Goal: Task Accomplishment & Management: Manage account settings

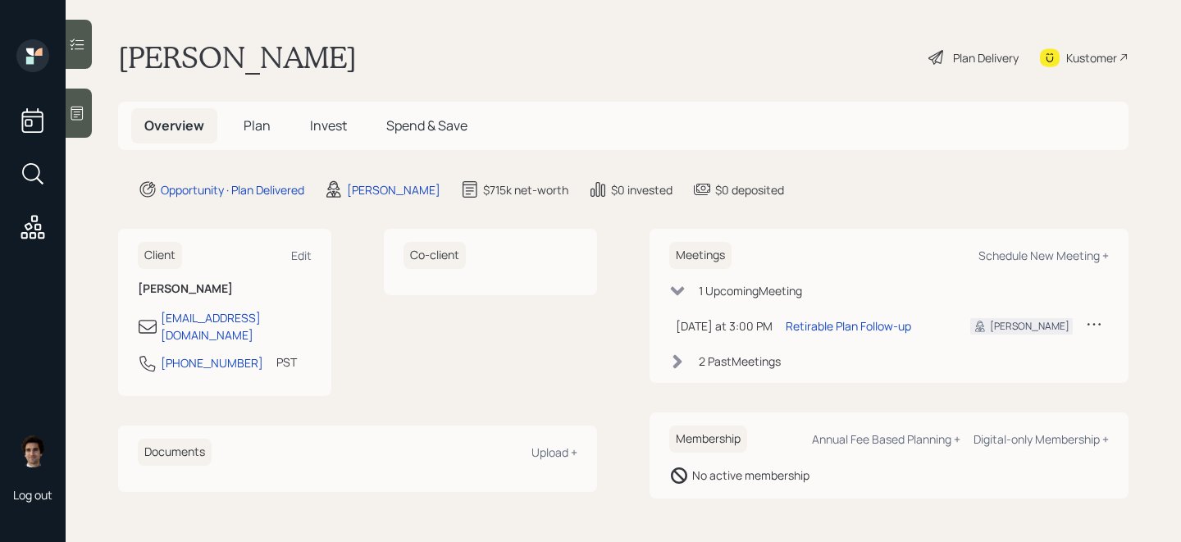
click at [344, 129] on span "Invest" at bounding box center [328, 125] width 37 height 18
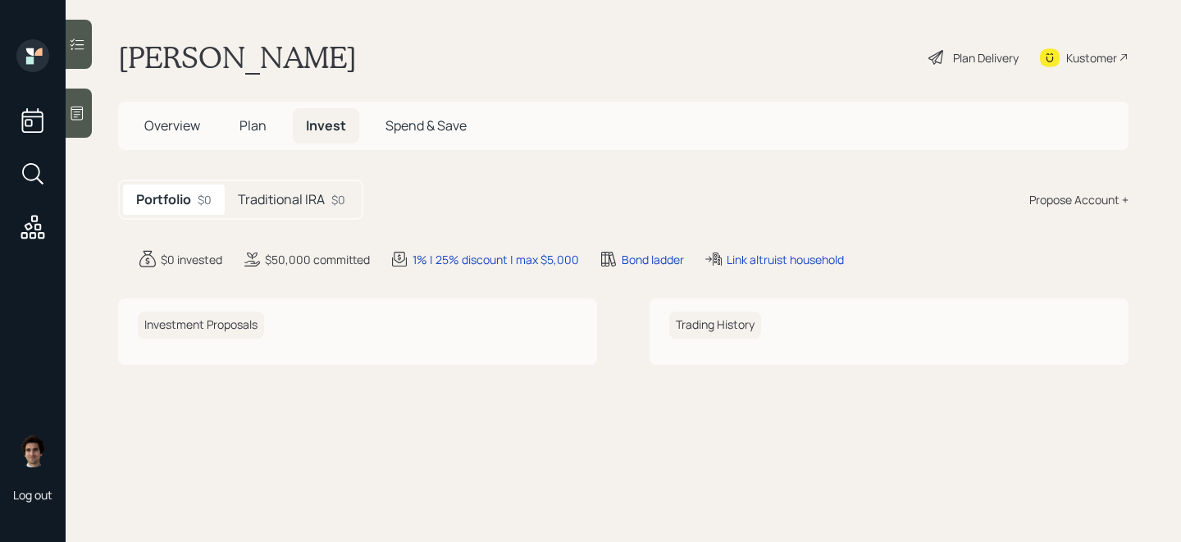
click at [276, 192] on h5 "Traditional IRA" at bounding box center [281, 200] width 87 height 16
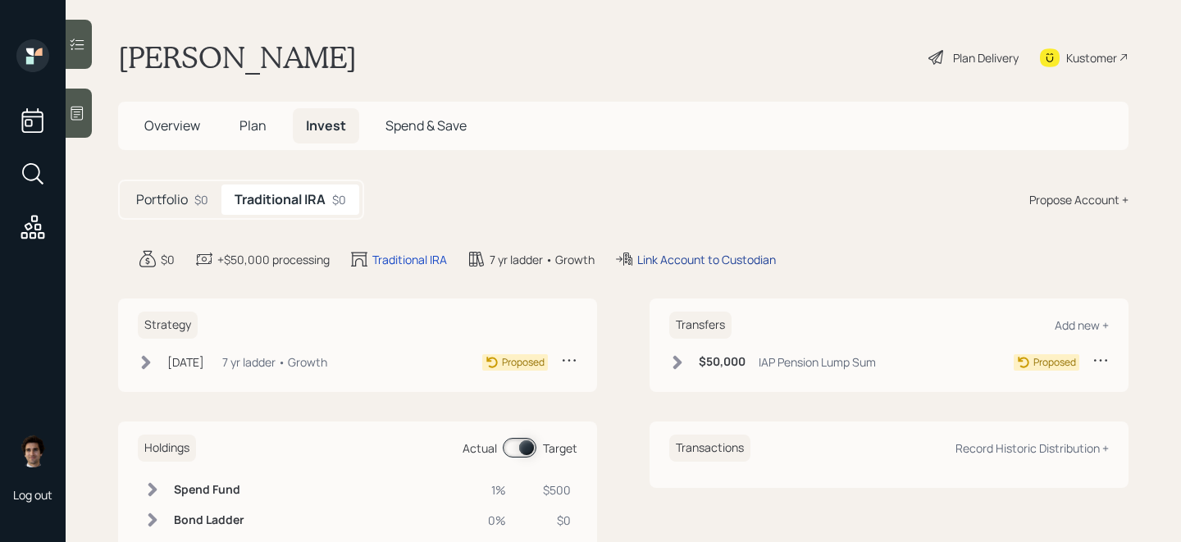
click at [746, 262] on div "Link Account to Custodian" at bounding box center [706, 259] width 139 height 17
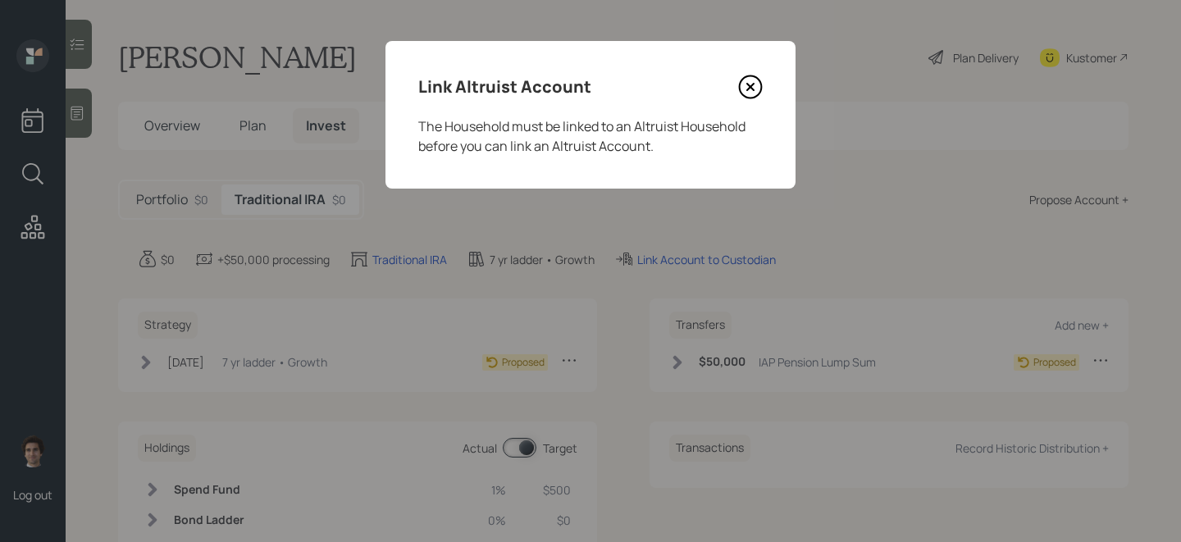
click at [754, 75] on icon at bounding box center [750, 87] width 25 height 25
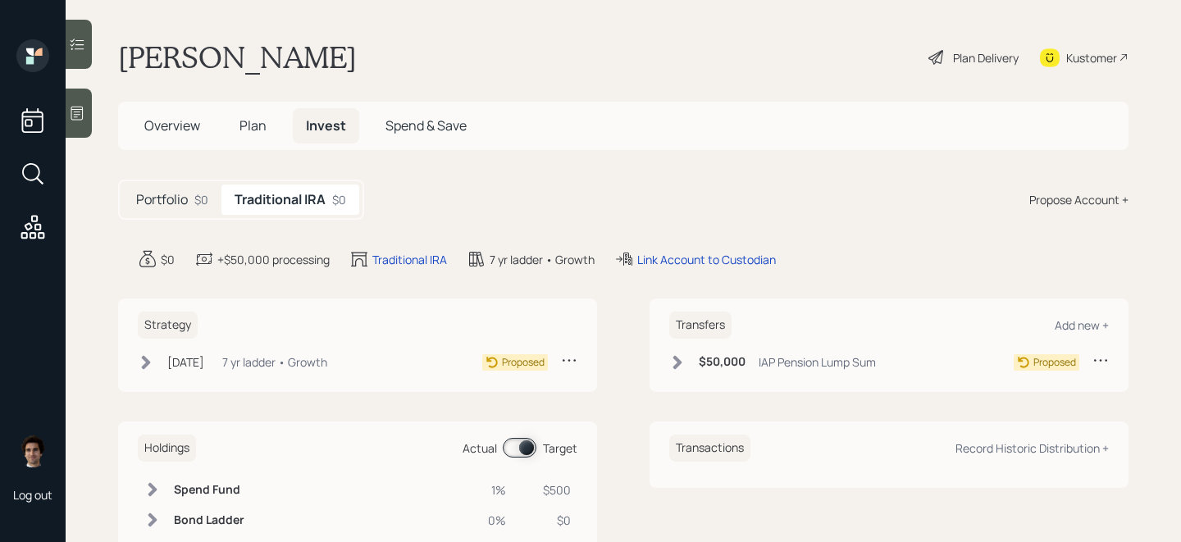
click at [191, 208] on div "Portfolio $0" at bounding box center [172, 199] width 98 height 30
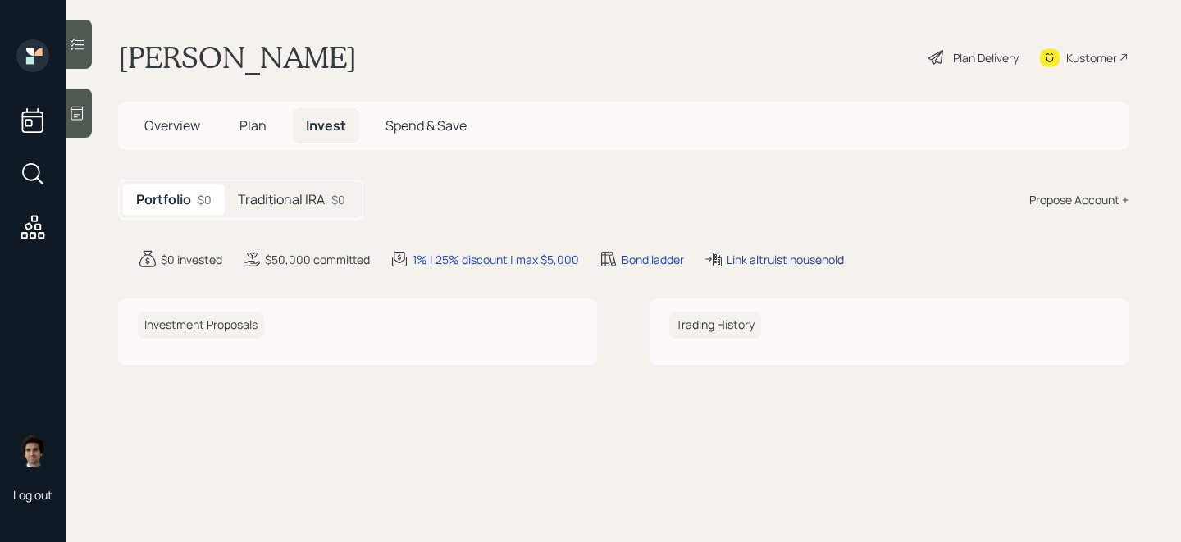
click at [781, 262] on div "Link altruist household" at bounding box center [784, 259] width 117 height 17
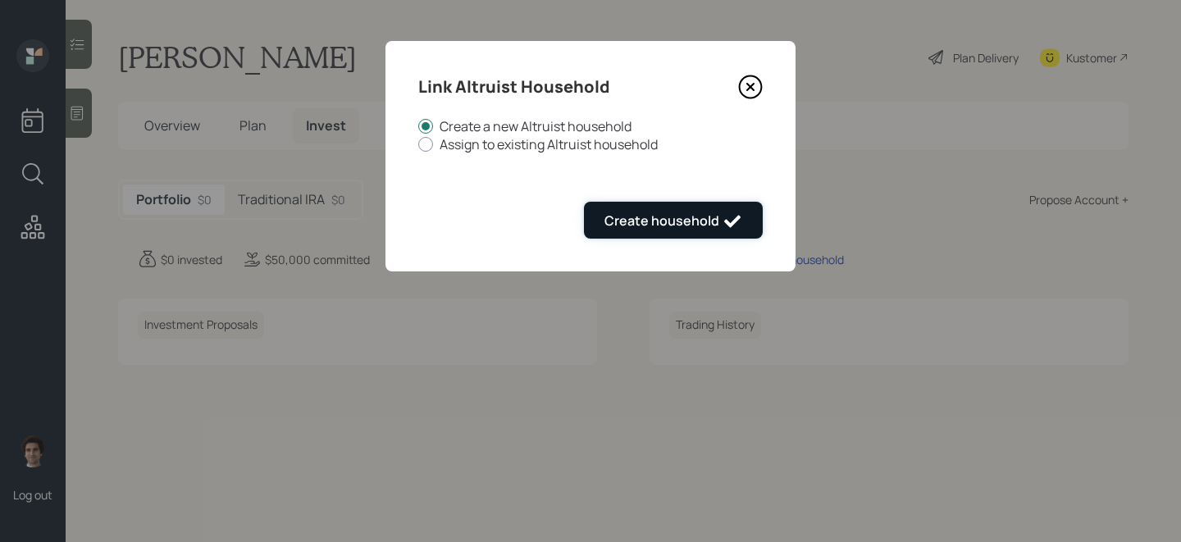
click at [693, 239] on button "Create household" at bounding box center [673, 220] width 179 height 37
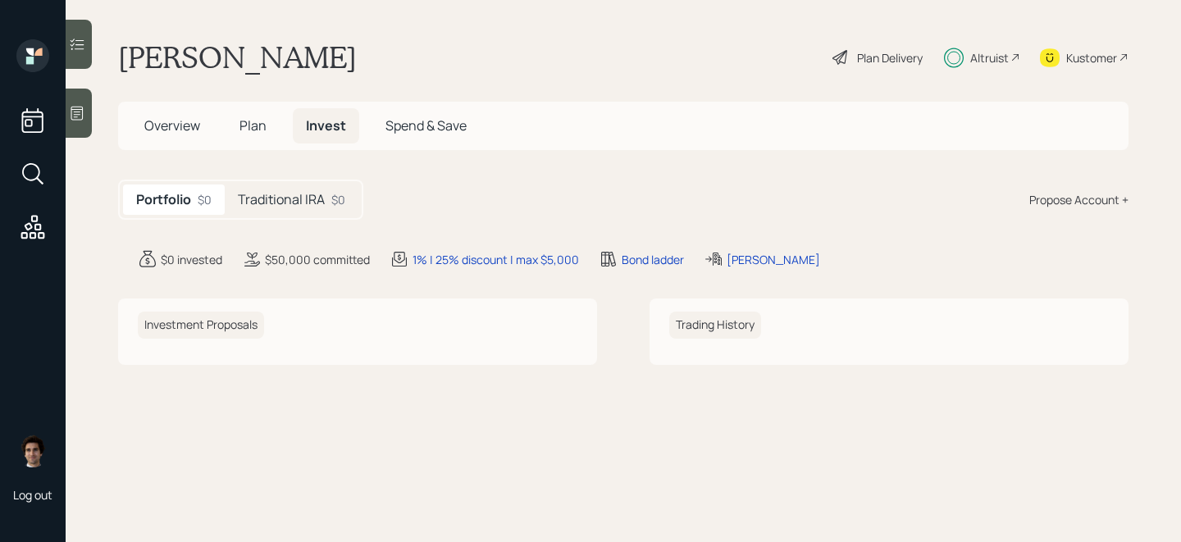
click at [959, 55] on 65 at bounding box center [954, 58] width 12 height 12
click at [139, 134] on h5 "Overview" at bounding box center [172, 125] width 82 height 35
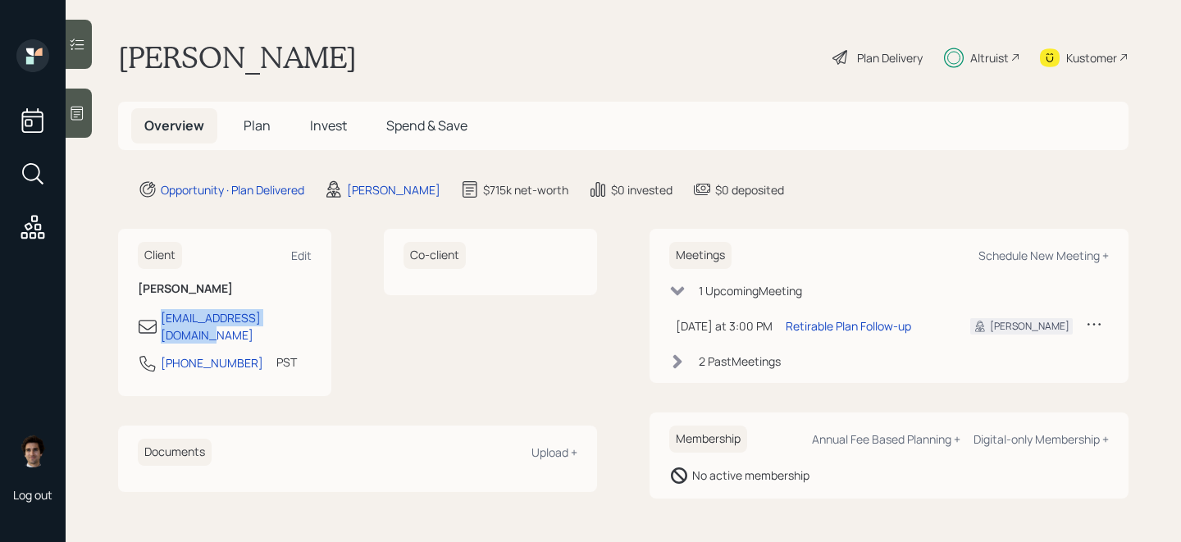
drag, startPoint x: 322, startPoint y: 321, endPoint x: 156, endPoint y: 317, distance: 166.5
click at [156, 317] on div "Client Edit [PERSON_NAME] [EMAIL_ADDRESS][DOMAIN_NAME] [PHONE_NUMBER] PST Curre…" at bounding box center [224, 312] width 213 height 167
copy div "[EMAIL_ADDRESS][DOMAIN_NAME]"
drag, startPoint x: 235, startPoint y: 349, endPoint x: 155, endPoint y: 349, distance: 80.4
click at [155, 353] on div "[PHONE_NUMBER]" at bounding box center [200, 363] width 125 height 20
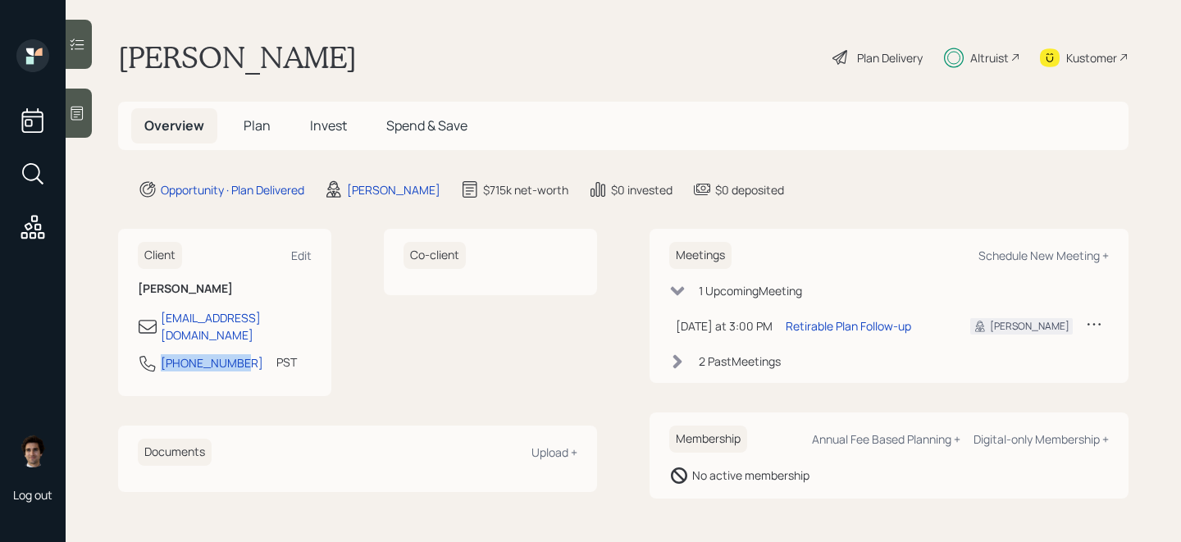
copy div "[PHONE_NUMBER]"
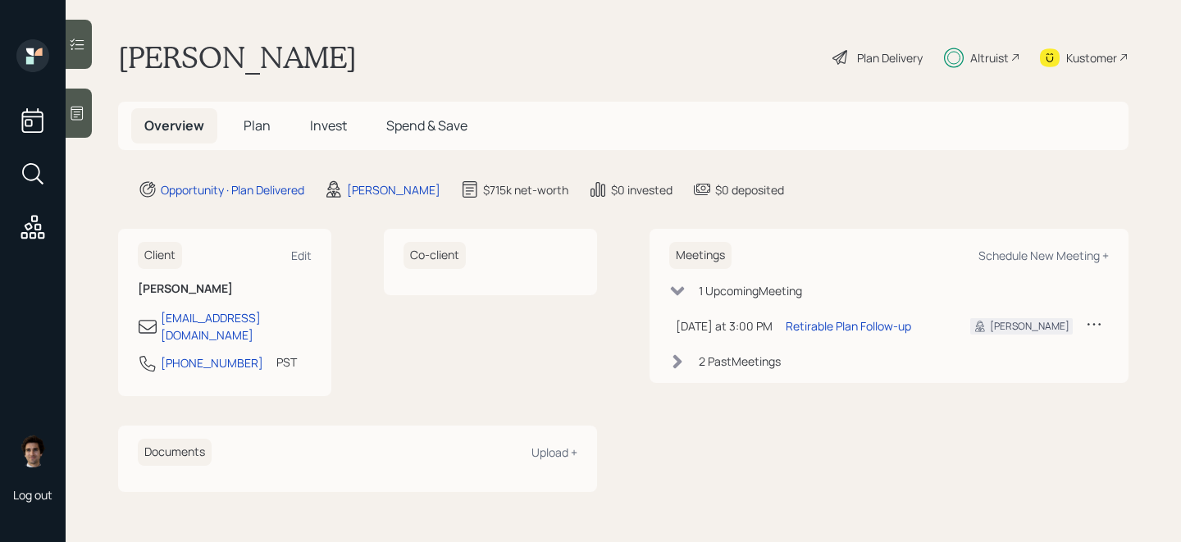
click at [241, 130] on h5 "Plan" at bounding box center [256, 125] width 53 height 35
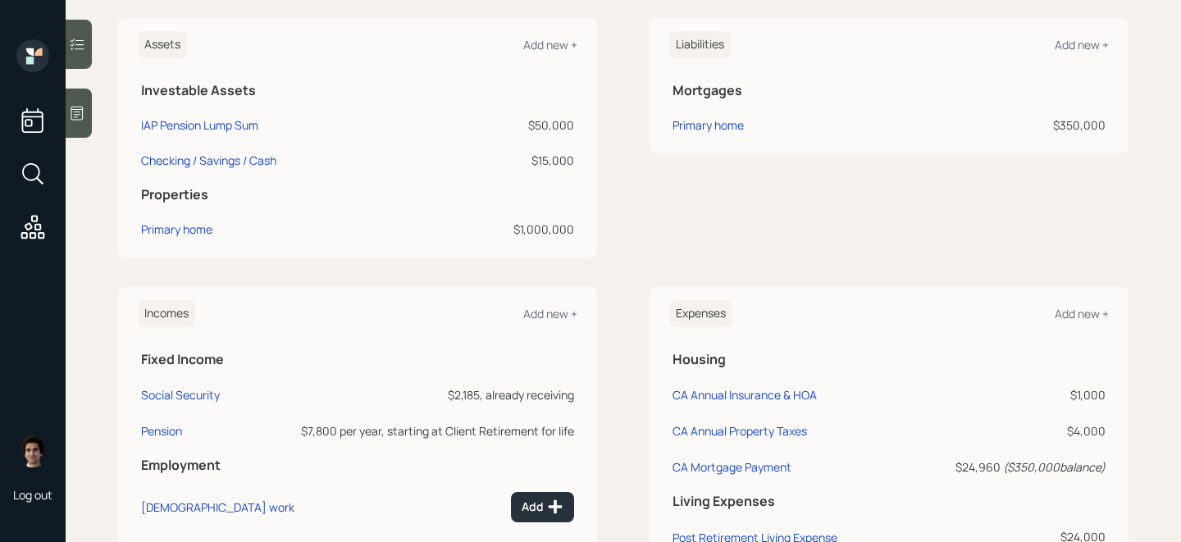
scroll to position [412, 0]
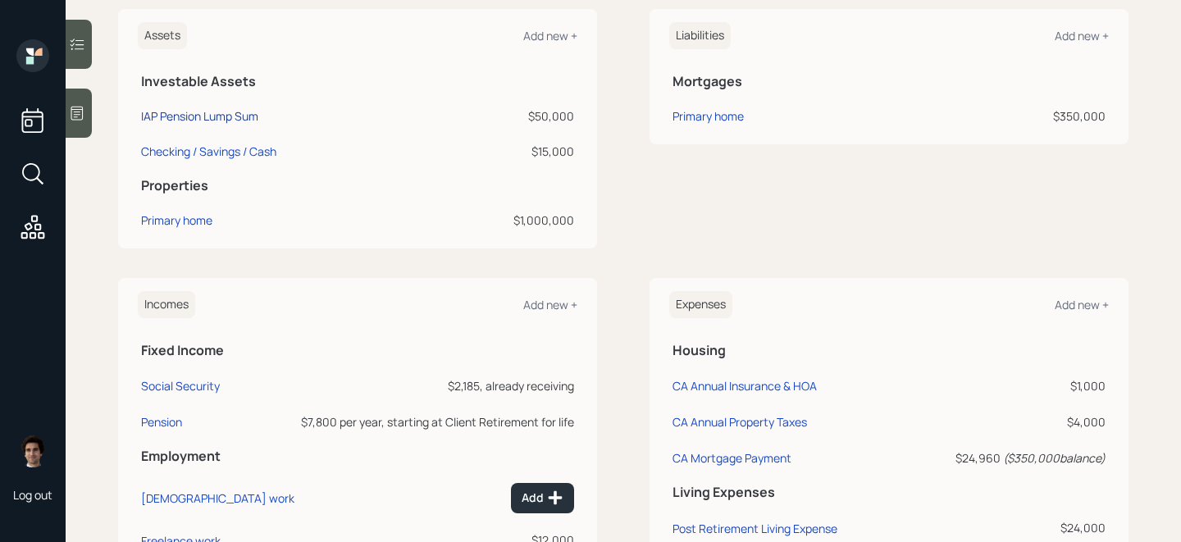
click at [221, 114] on div "IAP Pension Lump Sum" at bounding box center [199, 115] width 117 height 17
select select "company_sponsored"
select select "balanced"
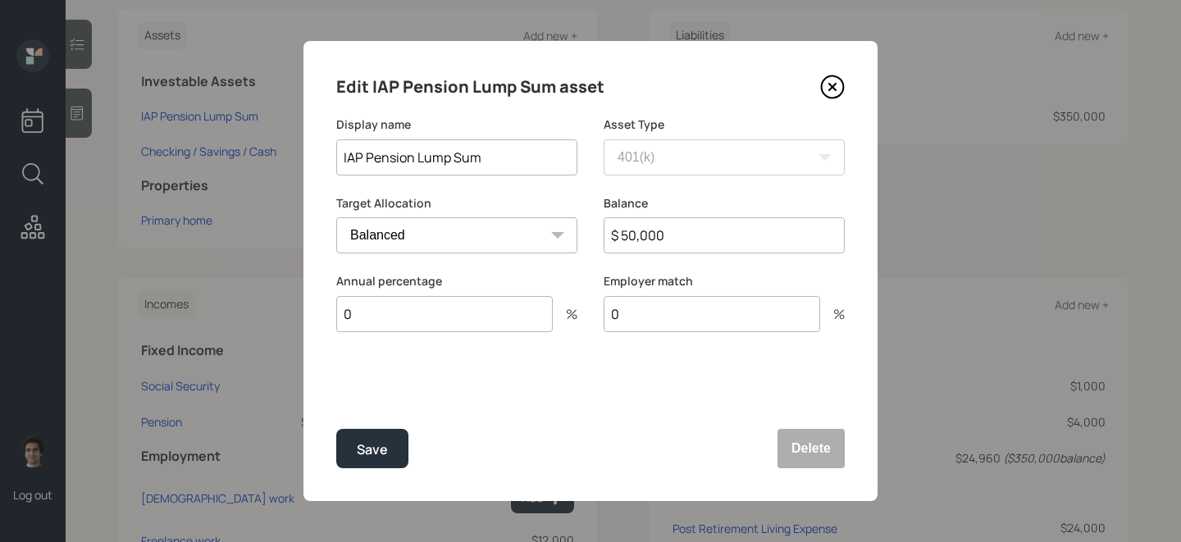
drag, startPoint x: 695, startPoint y: 245, endPoint x: 586, endPoint y: 218, distance: 111.6
click at [588, 218] on div "Target Allocation Cash Conservative Balanced Aggressive Balance $ 50,000" at bounding box center [590, 234] width 508 height 79
type input "$ 125,000"
click at [336, 429] on button "Save" at bounding box center [372, 448] width 72 height 39
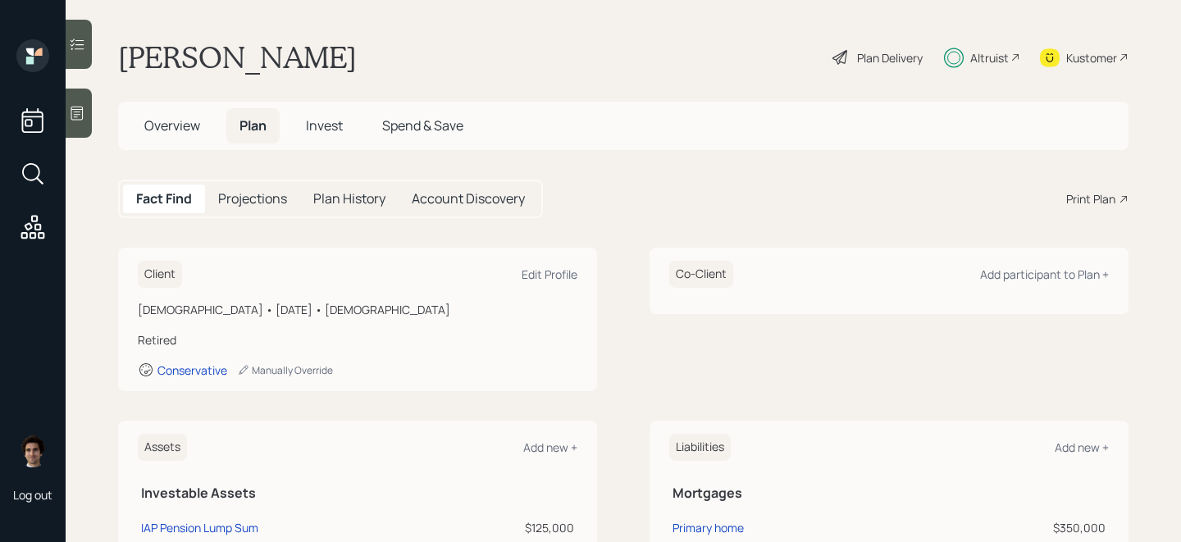
click at [334, 124] on span "Invest" at bounding box center [324, 125] width 37 height 18
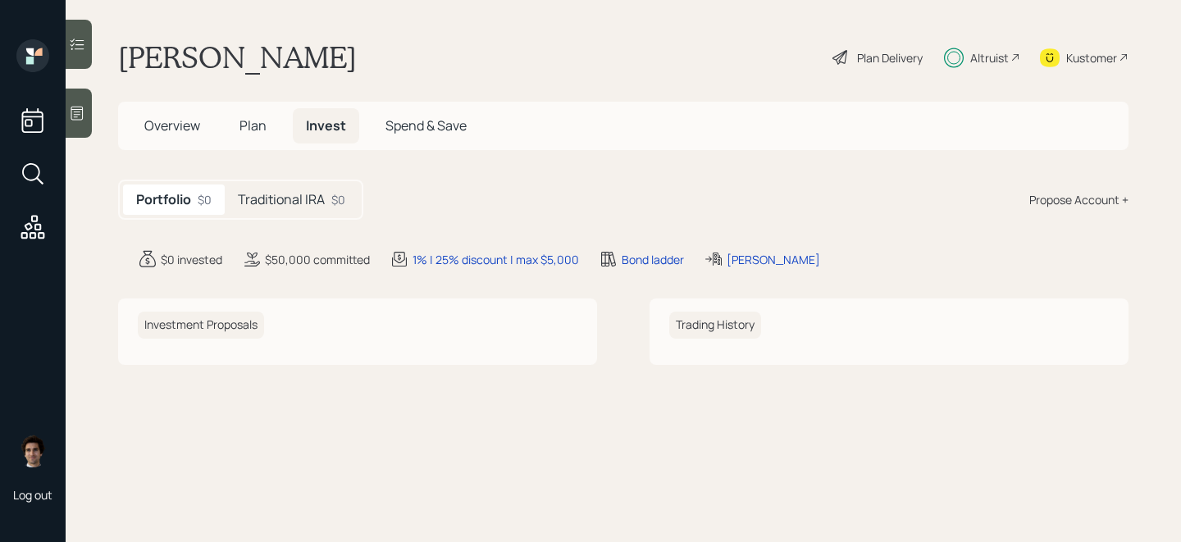
click at [322, 205] on h5 "Traditional IRA" at bounding box center [281, 200] width 87 height 16
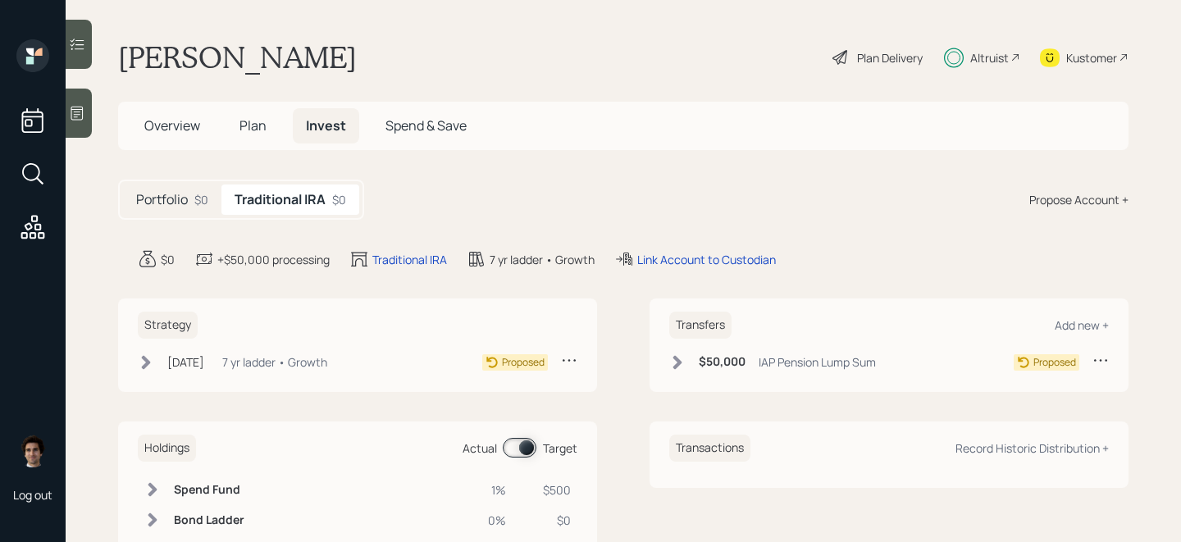
click at [1109, 359] on div "Transfers Add new + $50,000 IAP Pension Lump Sum Proposed" at bounding box center [888, 344] width 479 height 93
click at [1100, 359] on icon at bounding box center [1100, 360] width 13 height 2
click at [1027, 387] on div "Edit transfer" at bounding box center [1050, 392] width 118 height 16
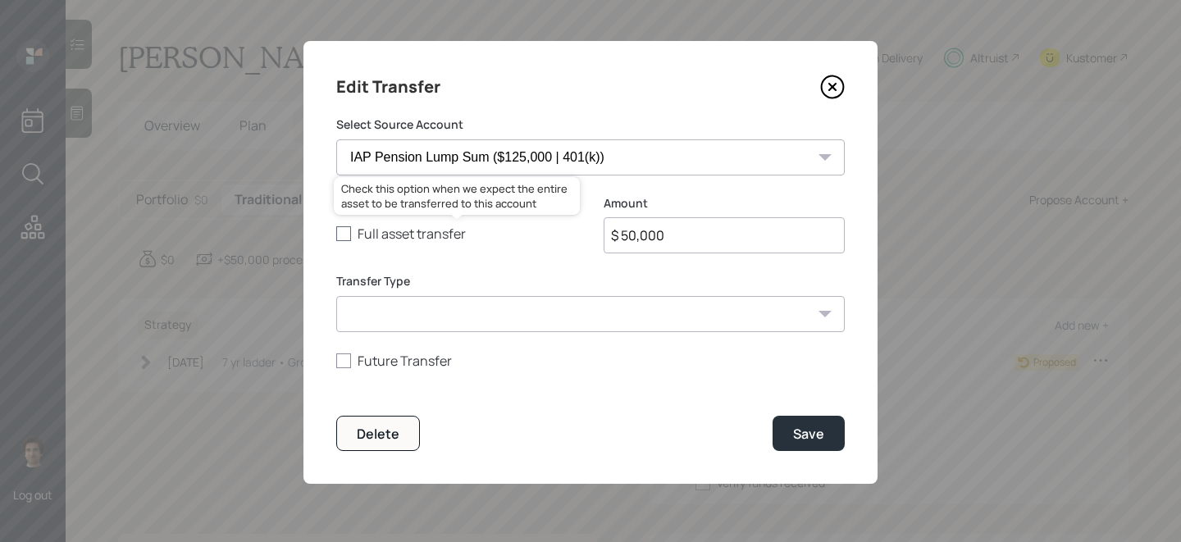
drag, startPoint x: 741, startPoint y: 244, endPoint x: 558, endPoint y: 231, distance: 184.1
click at [558, 231] on div "Full asset transfer Check this option when we expect the entire asset to be tra…" at bounding box center [590, 234] width 508 height 79
type input "$ 125,000"
click at [772, 416] on button "Save" at bounding box center [808, 433] width 72 height 35
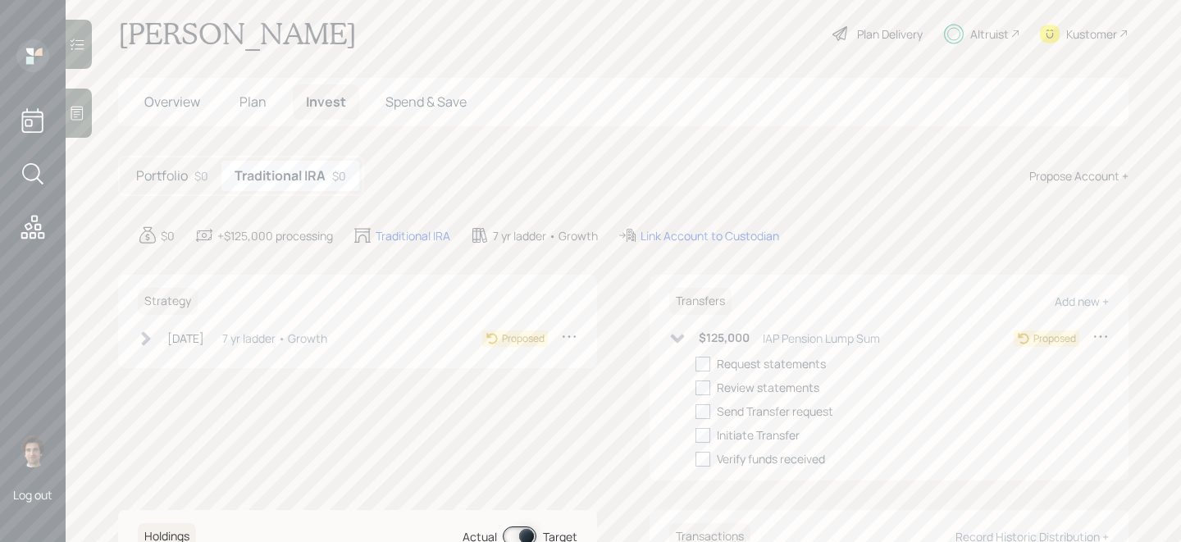
scroll to position [25, 0]
